Goal: Transaction & Acquisition: Book appointment/travel/reservation

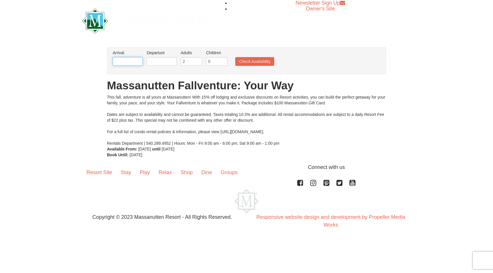
click at [129, 60] on input "text" at bounding box center [128, 61] width 30 height 9
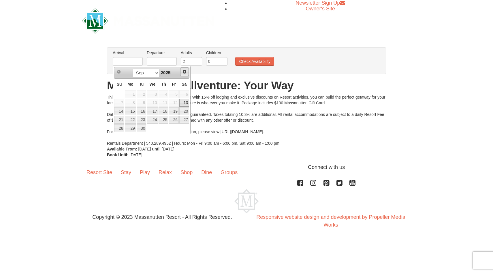
click at [186, 71] on span "Next" at bounding box center [184, 72] width 5 height 5
click at [186, 105] on link "8" at bounding box center [184, 103] width 10 height 8
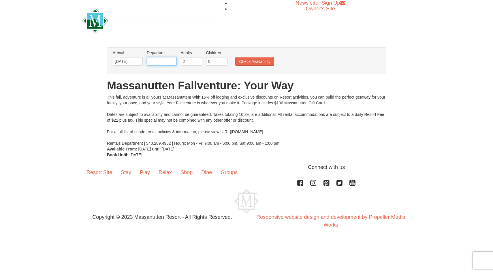
click at [170, 60] on input "text" at bounding box center [162, 61] width 30 height 9
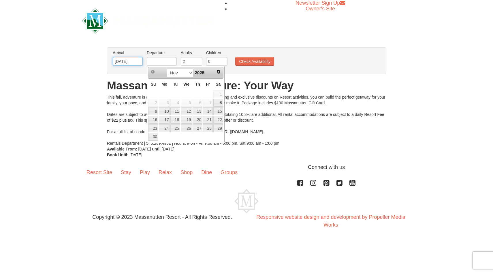
click at [134, 64] on input "[DATE]" at bounding box center [128, 61] width 30 height 9
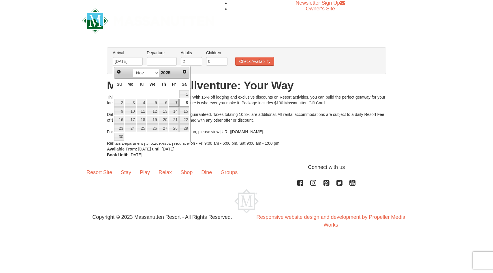
click at [176, 104] on link "7" at bounding box center [174, 103] width 10 height 8
type input "[DATE]"
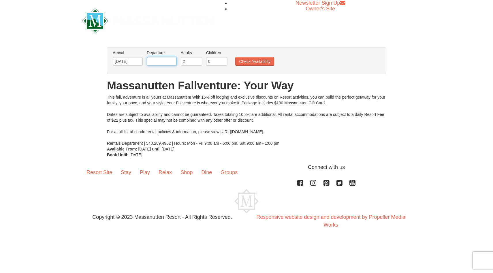
click at [155, 64] on input "text" at bounding box center [162, 61] width 30 height 9
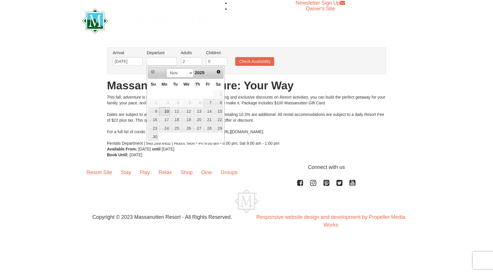
click at [168, 113] on link "10" at bounding box center [164, 111] width 11 height 8
type input "[DATE]"
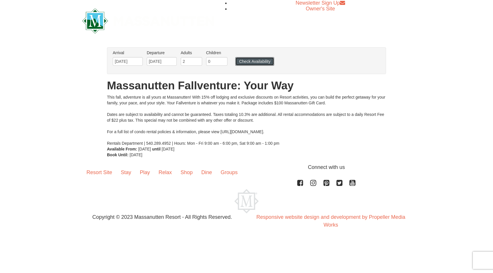
click at [253, 63] on button "Check Availability" at bounding box center [254, 61] width 39 height 9
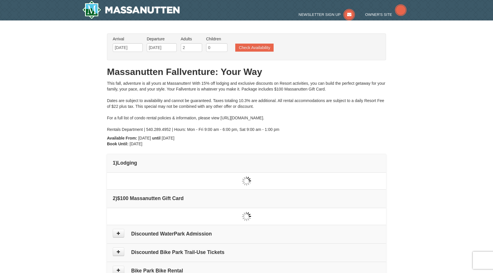
type input "[DATE]"
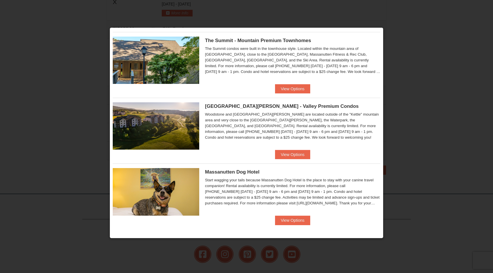
scroll to position [191, 0]
click at [291, 221] on button "View Options" at bounding box center [292, 220] width 35 height 9
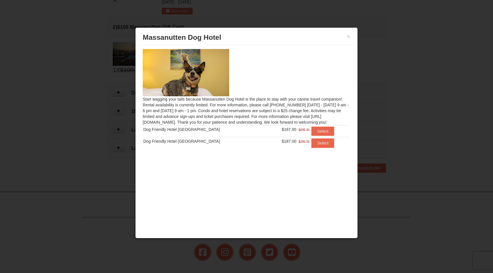
click at [350, 37] on div "× [GEOGRAPHIC_DATA]" at bounding box center [246, 38] width 216 height 14
click at [350, 37] on button "×" at bounding box center [348, 37] width 3 height 6
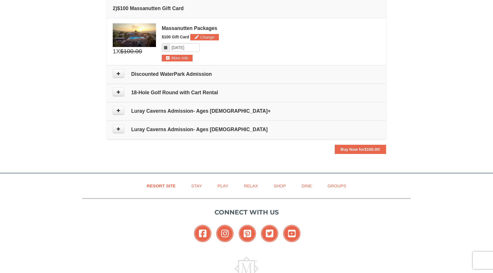
scroll to position [76, 0]
